Goal: Check status: Check status

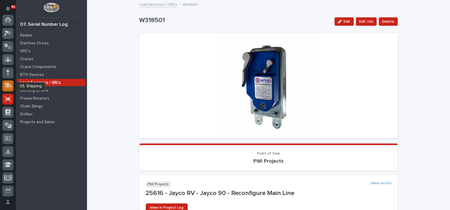
click at [8, 86] on icon at bounding box center [8, 85] width 7 height 5
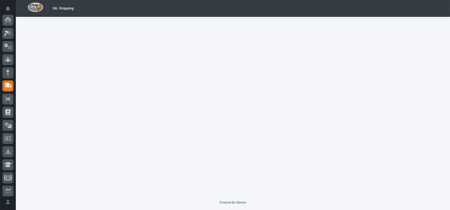
scroll to position [66, 0]
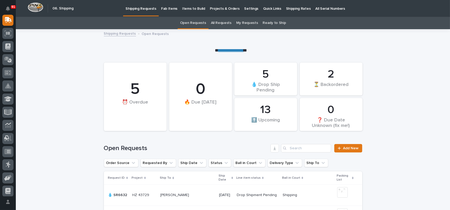
click at [221, 21] on link "All Requests" at bounding box center [221, 23] width 21 height 12
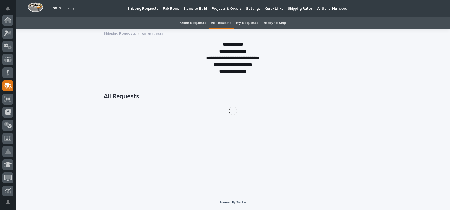
scroll to position [66, 0]
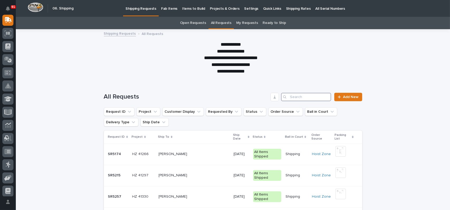
click at [292, 100] on input "Search" at bounding box center [306, 97] width 50 height 8
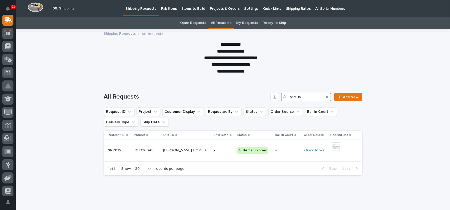
type input "sr7015"
click at [189, 152] on p "[PERSON_NAME] HOMES" at bounding box center [185, 151] width 44 height 6
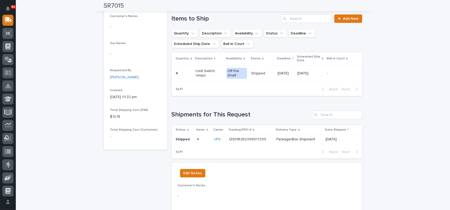
scroll to position [158, 0]
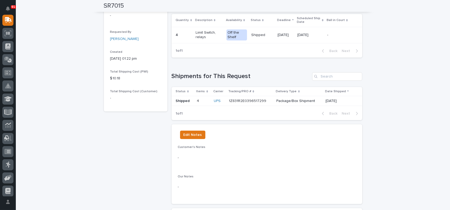
click at [244, 101] on p "1Z831R2E0396517299" at bounding box center [248, 101] width 38 height 6
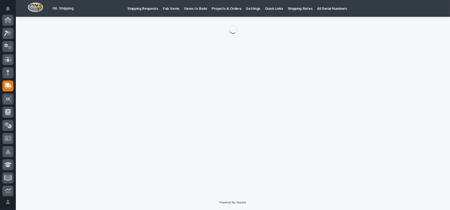
scroll to position [66, 0]
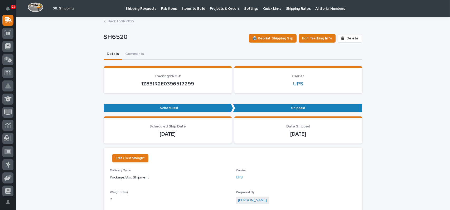
click at [165, 84] on p "1Z831R2E0396517299" at bounding box center [167, 84] width 115 height 6
copy p "1Z831R2E0396517299"
